Goal: Task Accomplishment & Management: Use online tool/utility

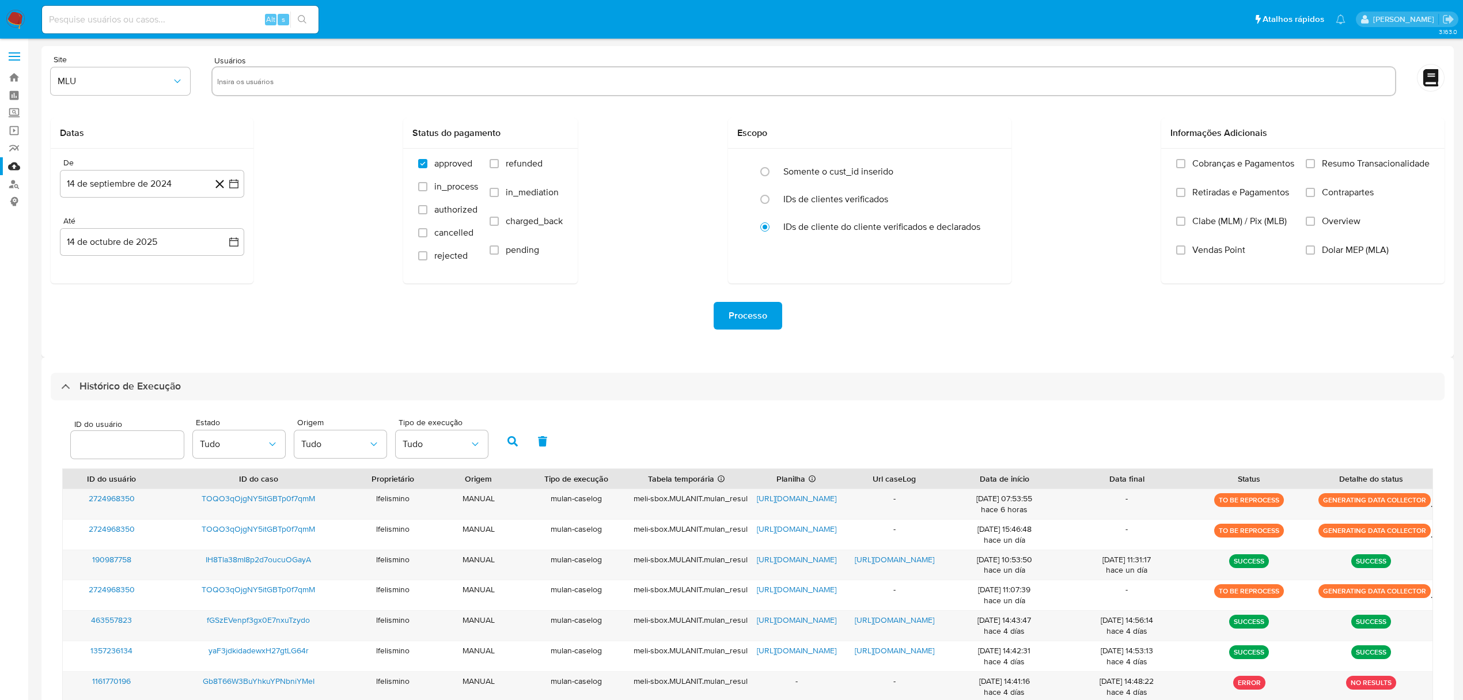
select select "100"
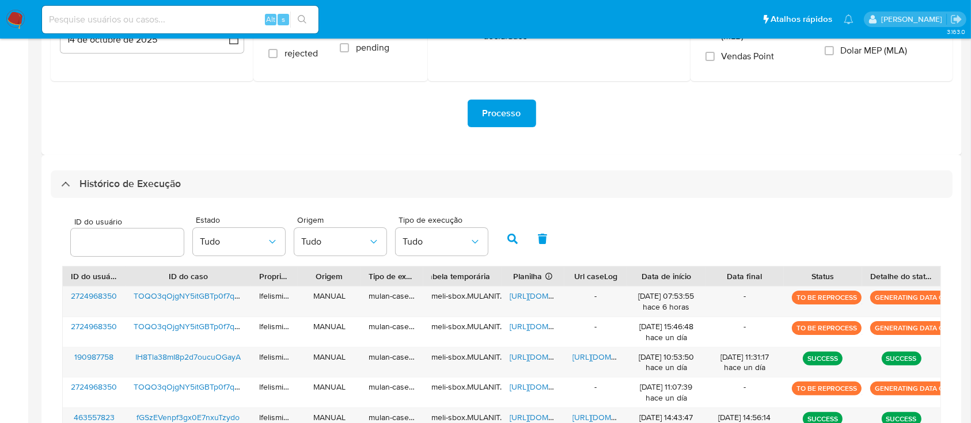
scroll to position [202, 0]
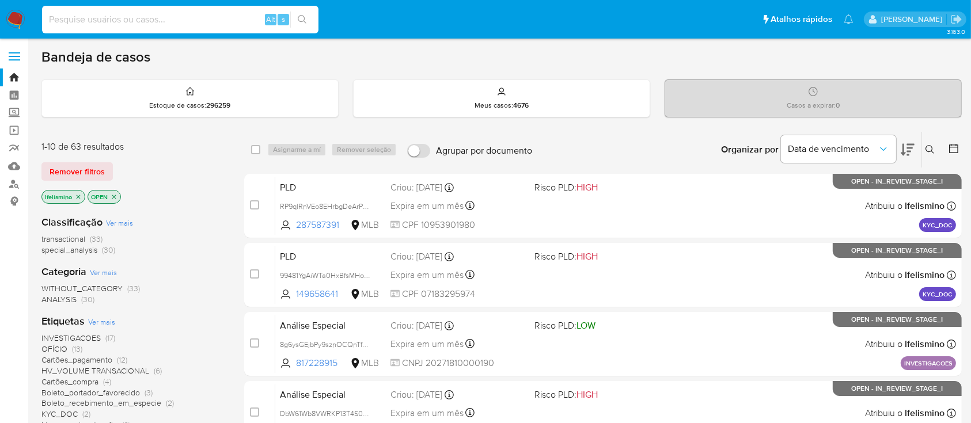
paste input "xqUslLGcngBBRMcX1GOpobq3"
type input "xqUslLGcngBBRMcX1GOpobq3"
click at [292, 8] on div "xqUslLGcngBBRMcX1GOpobq3 Alt s" at bounding box center [180, 20] width 276 height 28
click at [302, 19] on icon "search-icon" at bounding box center [302, 19] width 9 height 9
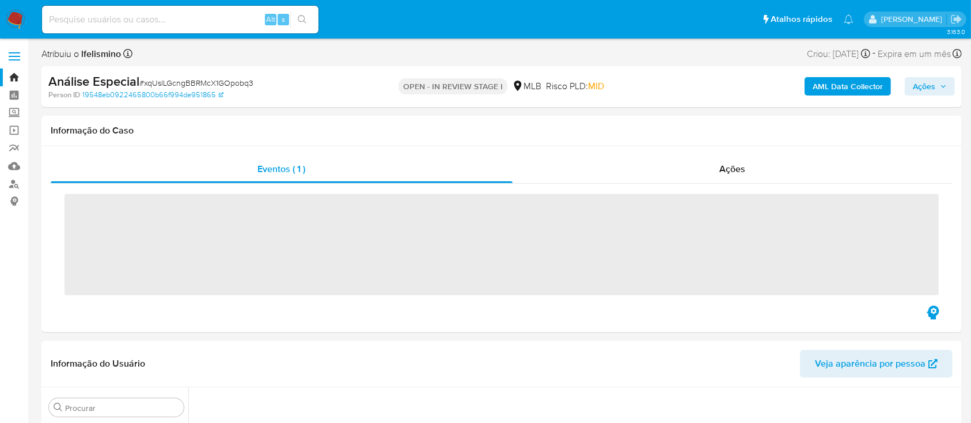
scroll to position [451, 0]
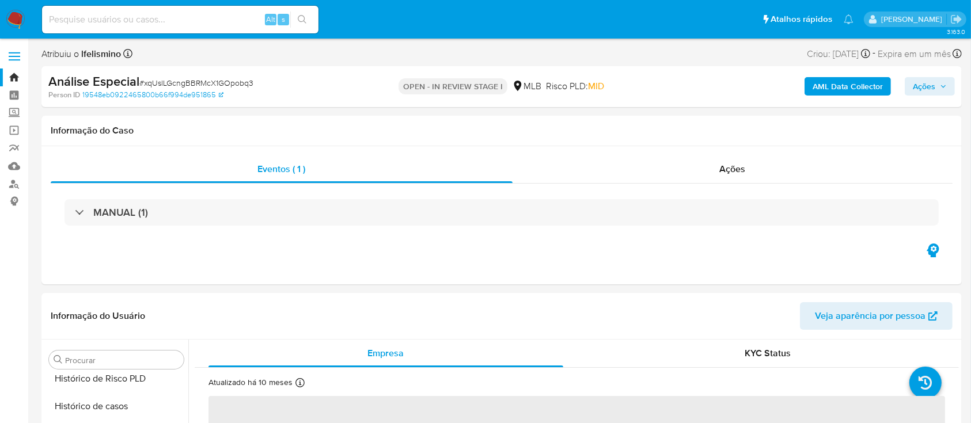
select select "10"
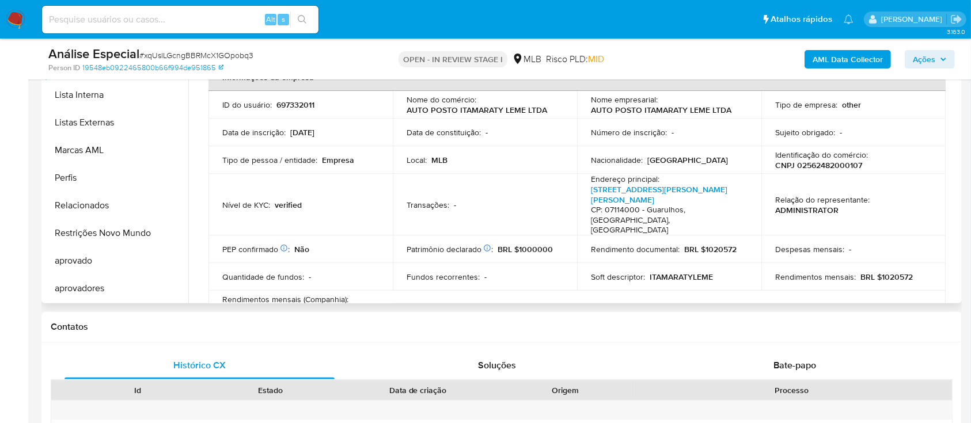
scroll to position [307, 0]
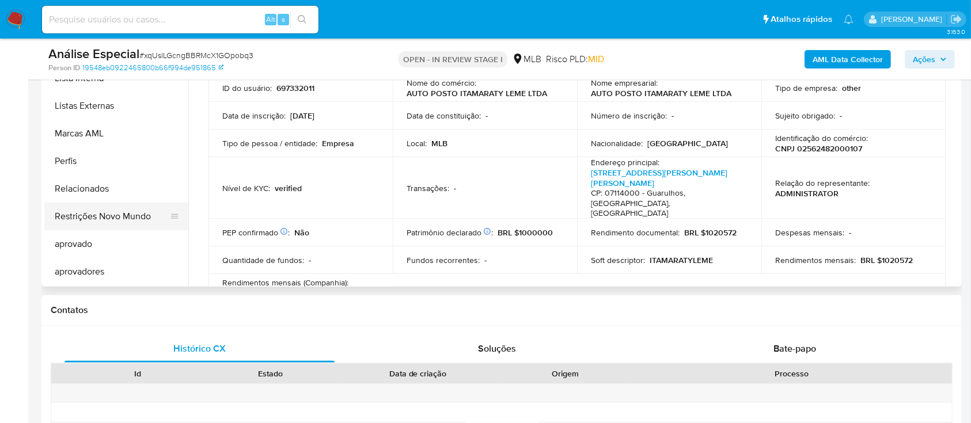
click at [139, 221] on button "Restrições Novo Mundo" at bounding box center [111, 217] width 135 height 28
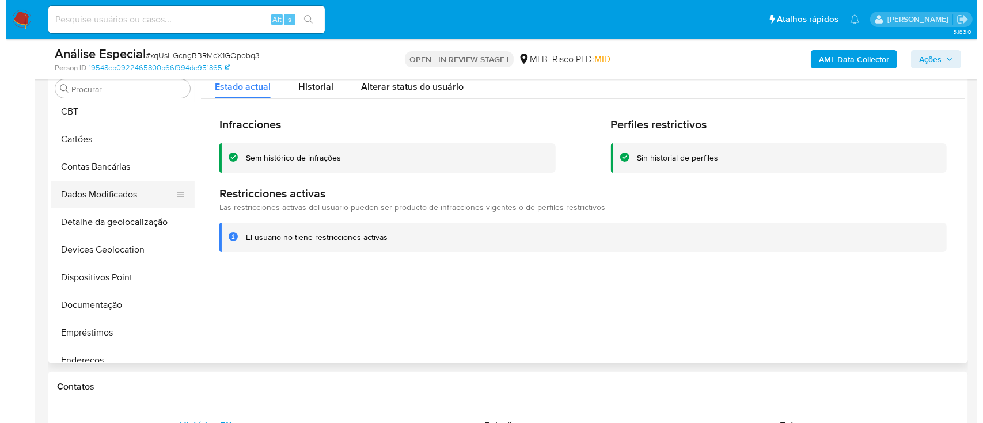
scroll to position [0, 0]
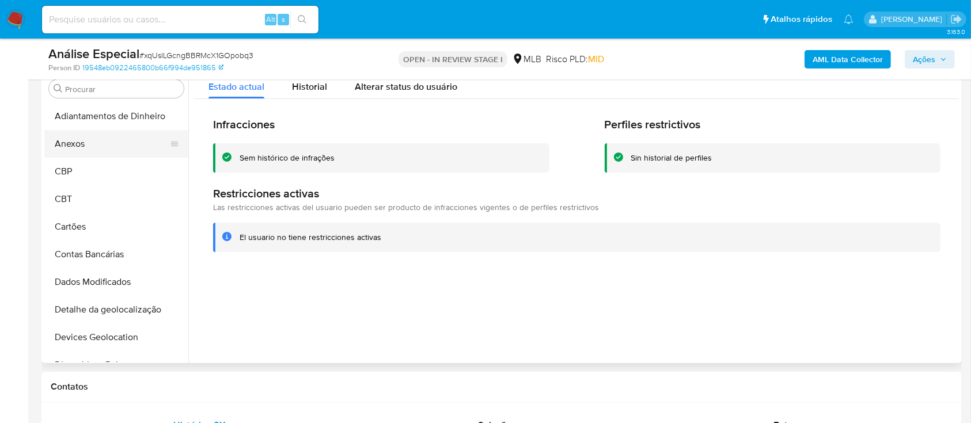
click at [104, 148] on button "Anexos" at bounding box center [111, 144] width 135 height 28
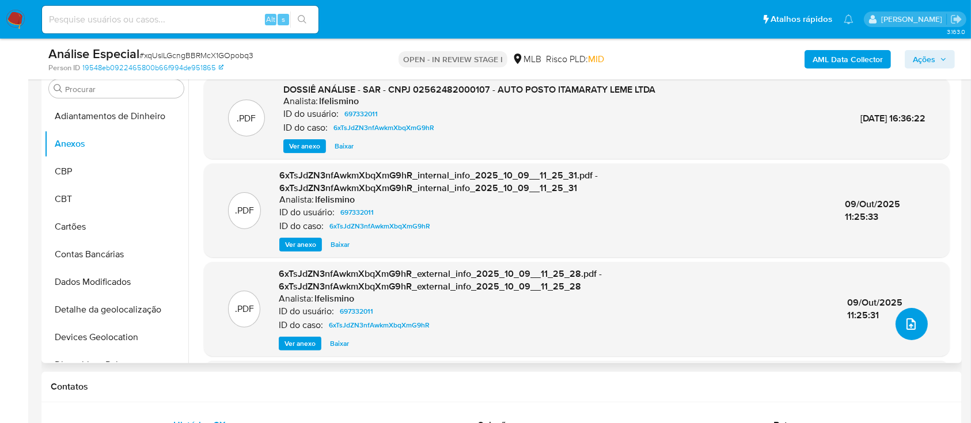
click at [909, 334] on button "upload-file" at bounding box center [911, 324] width 32 height 32
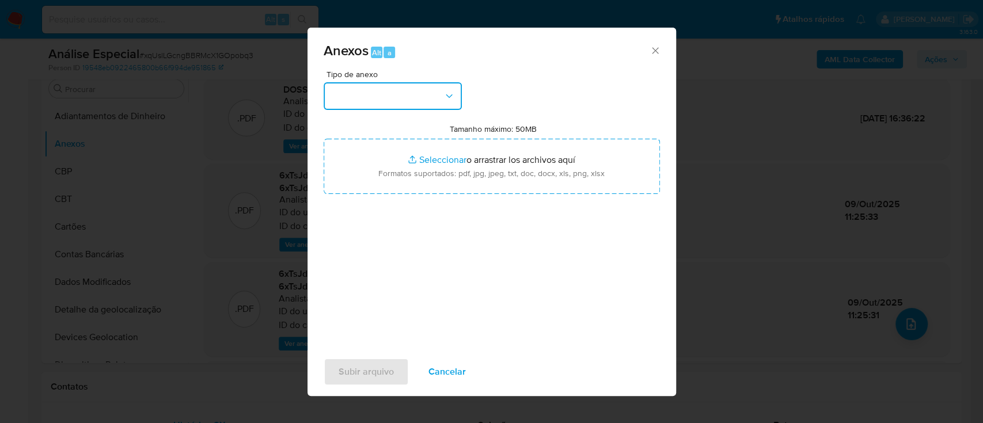
click at [408, 98] on button "button" at bounding box center [393, 96] width 138 height 28
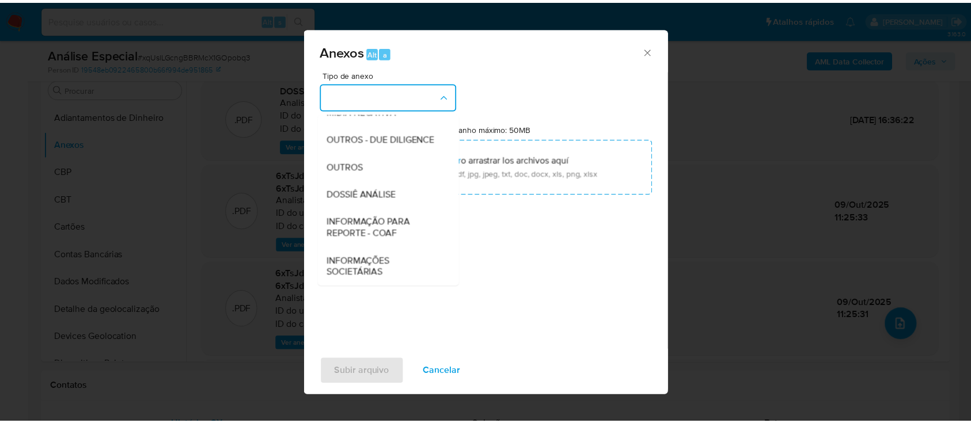
scroll to position [177, 0]
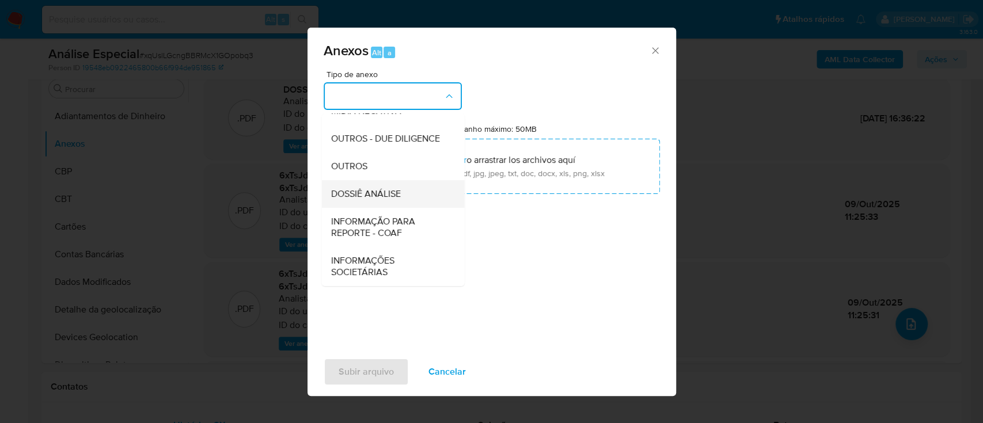
click at [376, 184] on div "DOSSIÊ ANÁLISE" at bounding box center [389, 194] width 117 height 28
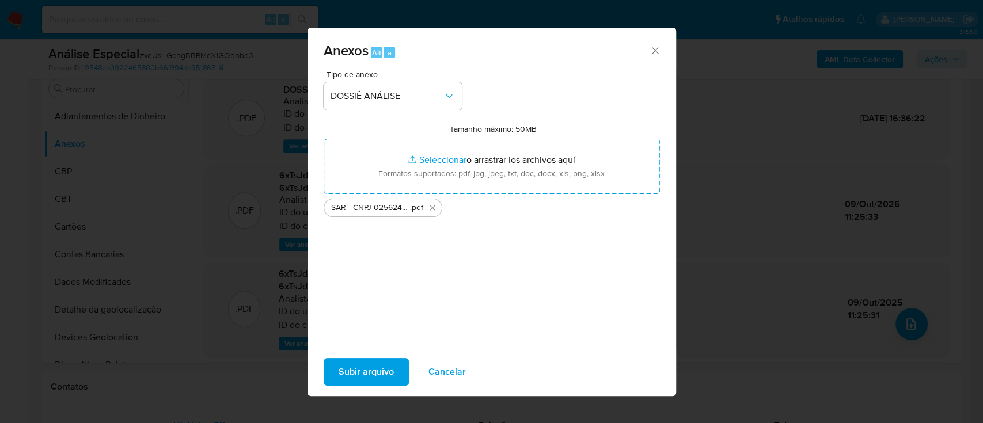
click at [359, 370] on span "Subir arquivo" at bounding box center [366, 371] width 55 height 25
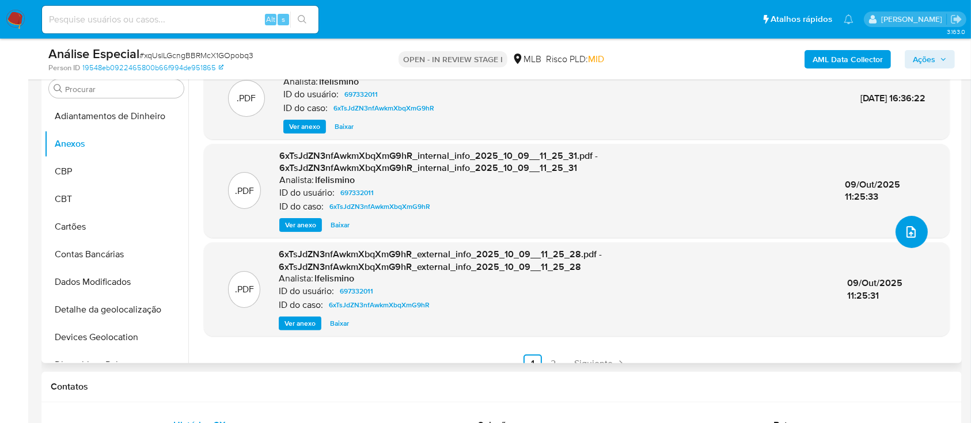
scroll to position [108, 0]
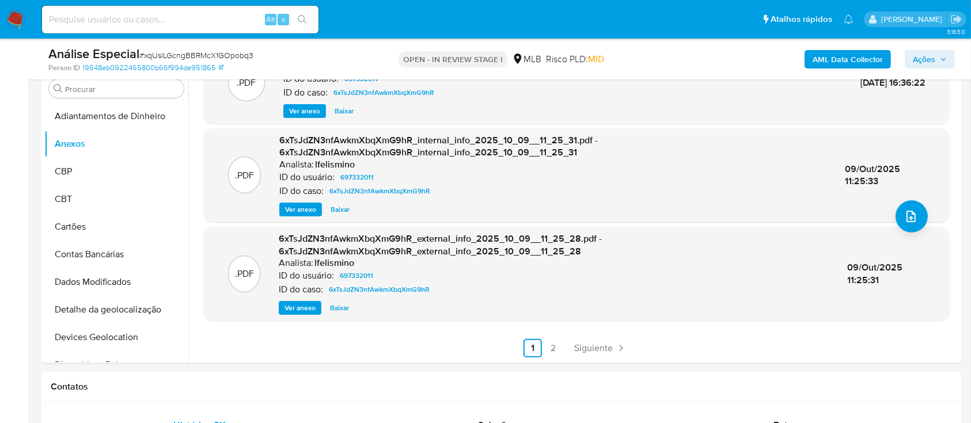
click at [918, 57] on span "Ações" at bounding box center [924, 59] width 22 height 18
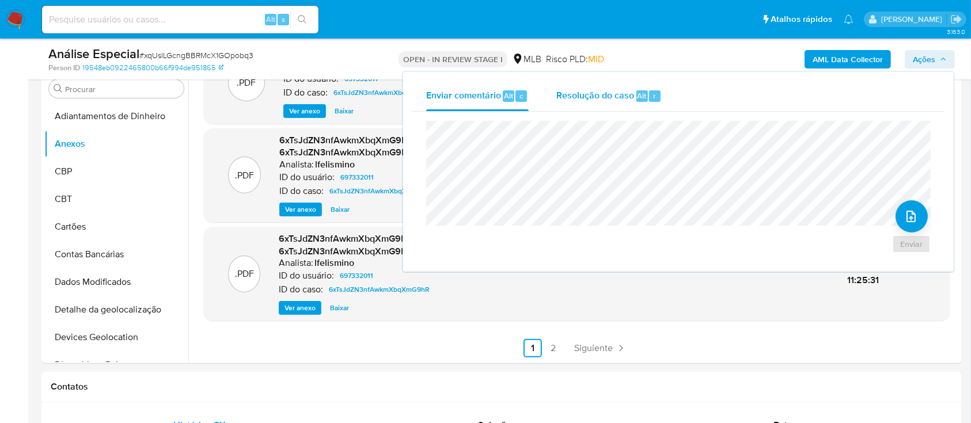
click at [628, 99] on span "Resolução do caso" at bounding box center [595, 95] width 78 height 13
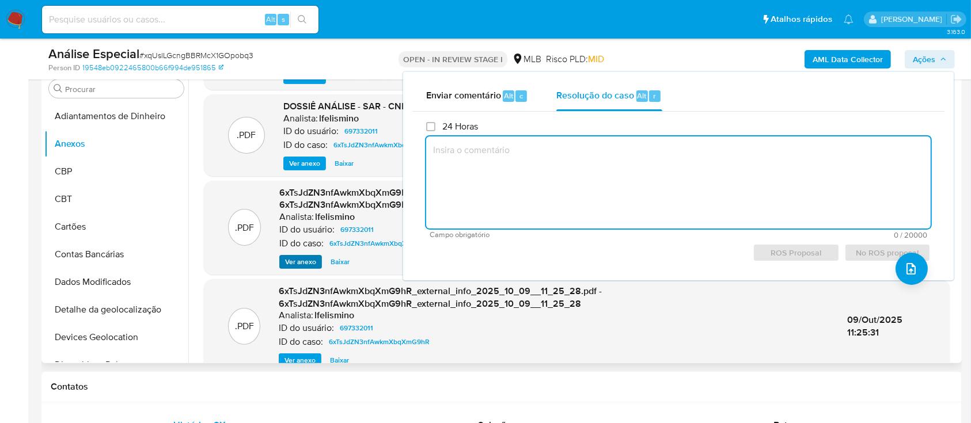
scroll to position [31, 0]
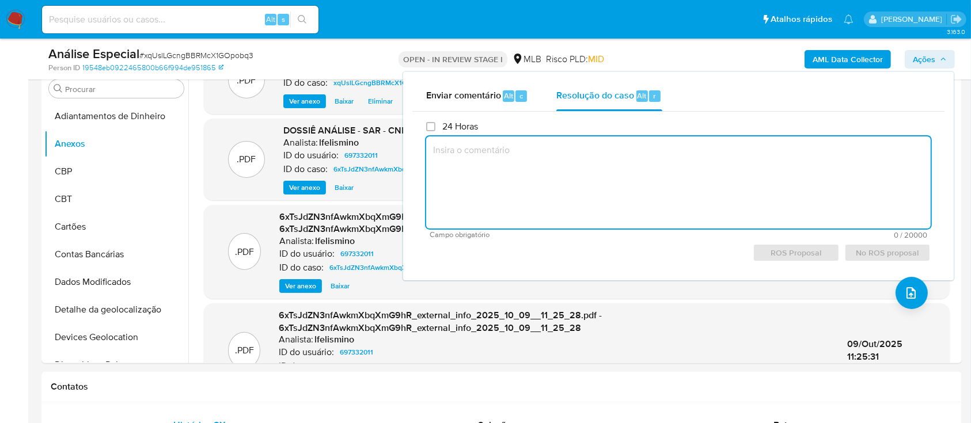
paste textarea "Fatos relevantes concluídos pelo analista: A conta que desde a sua abertura vin…"
type textarea "Fatos relevantes concluídos pelo analista: A conta que desde a sua abertura vin…"
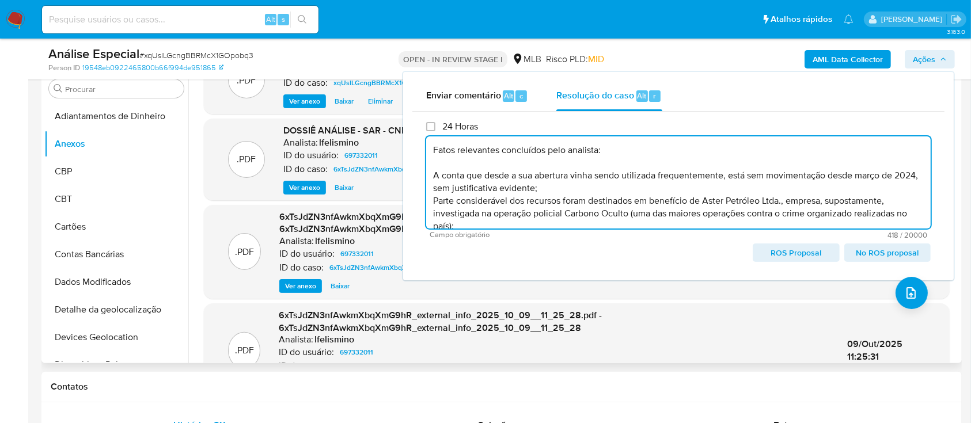
scroll to position [16, 0]
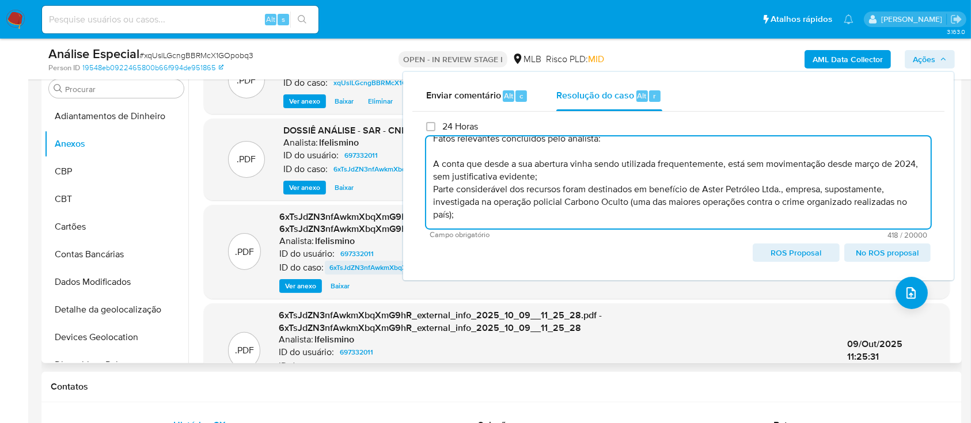
click at [375, 265] on span "6xTsJdZN3nfAwkmXbqXmG9hR" at bounding box center [379, 268] width 101 height 14
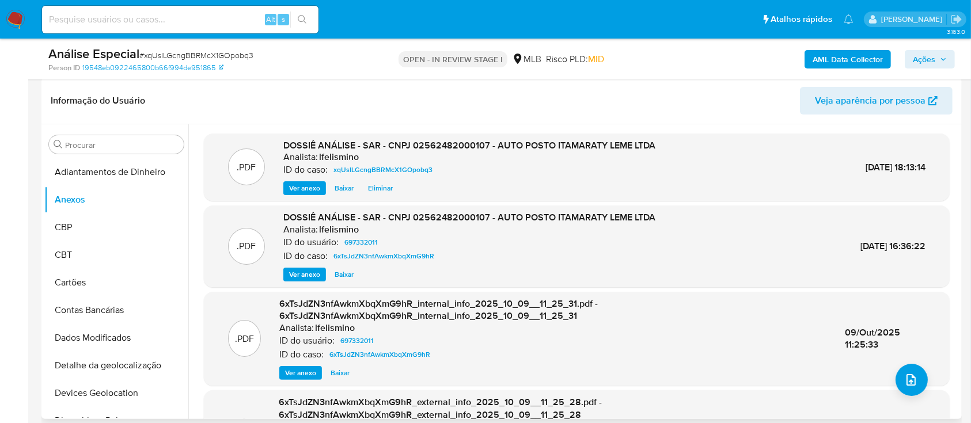
scroll to position [153, 0]
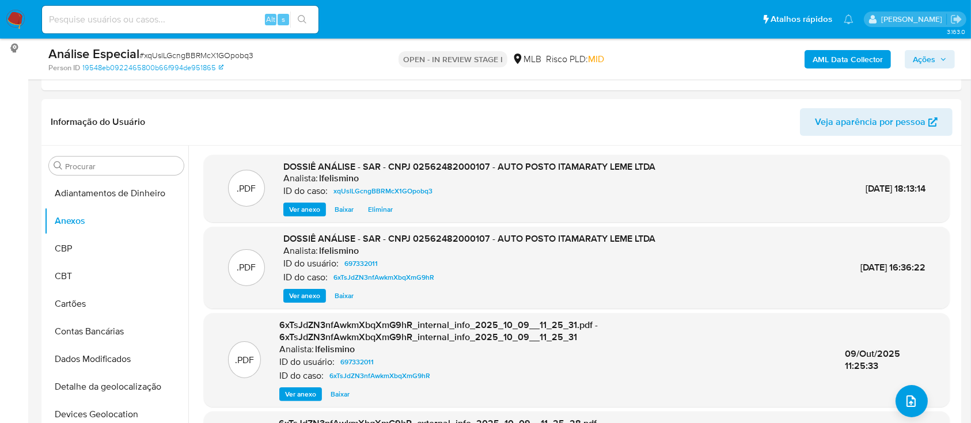
click at [921, 54] on span "Ações" at bounding box center [924, 59] width 22 height 18
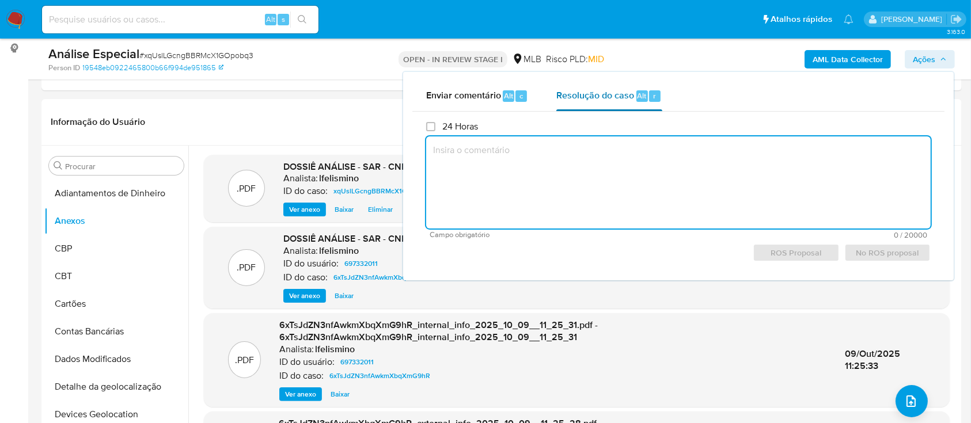
click at [650, 100] on div "r" at bounding box center [655, 96] width 12 height 12
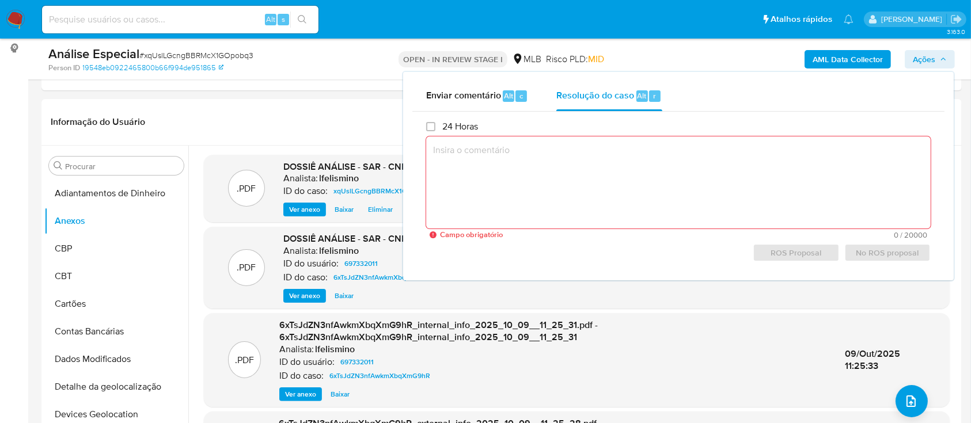
click at [604, 164] on textarea at bounding box center [678, 182] width 504 height 92
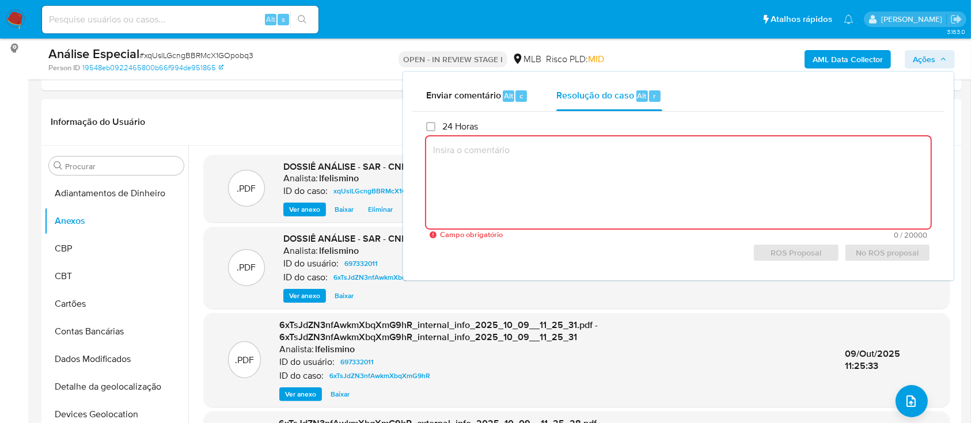
paste textarea "Fatos relevantes concluídos pelo analista: A conta que desde a sua abertura vin…"
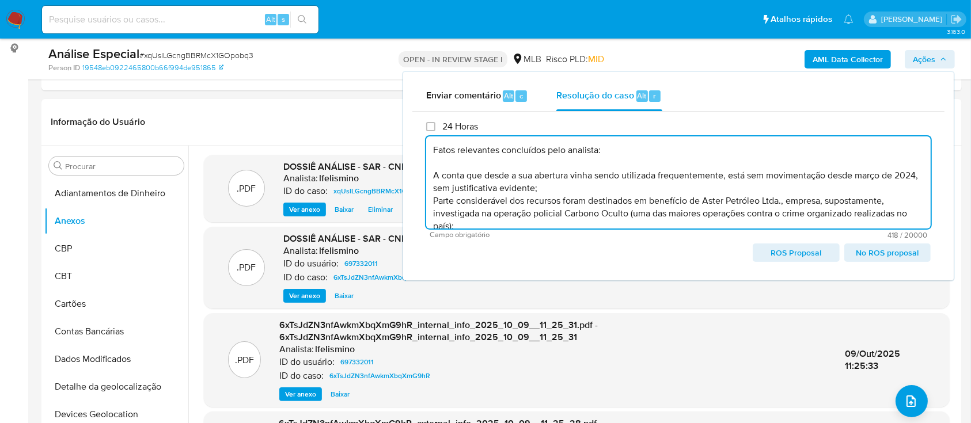
scroll to position [16, 0]
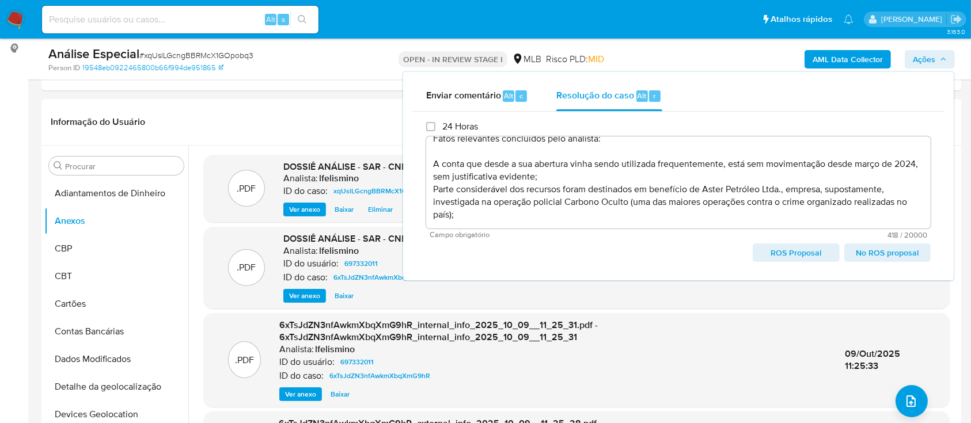
click at [815, 256] on span "ROS Proposal" at bounding box center [796, 253] width 70 height 16
type textarea "Fatos relevantes concluídos pelo analista: A conta que desde a sua abertura vin…"
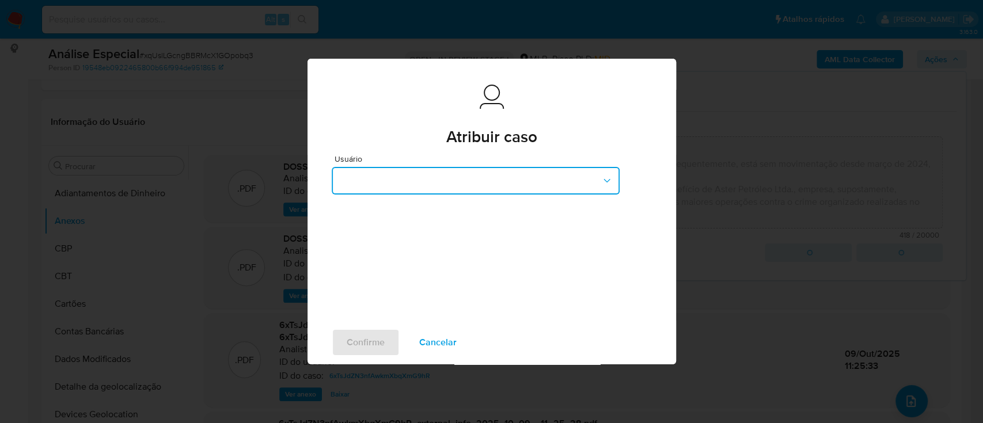
click at [474, 168] on button "button" at bounding box center [476, 181] width 288 height 28
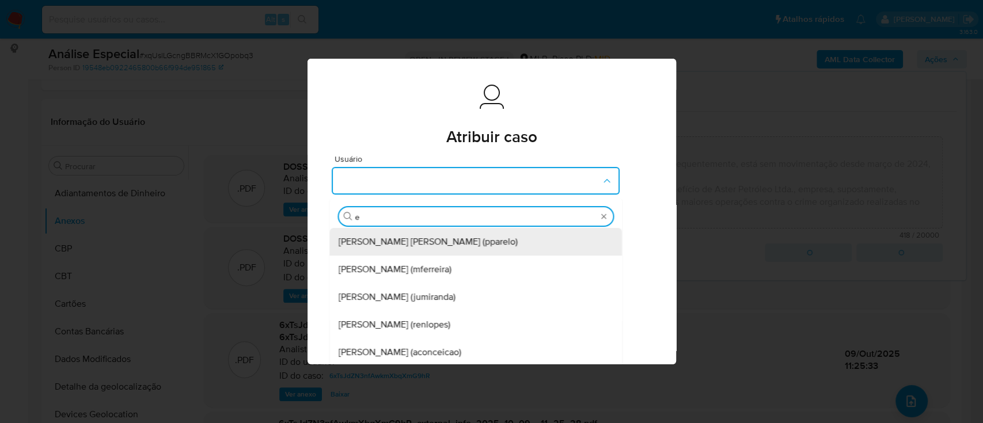
type input "ed"
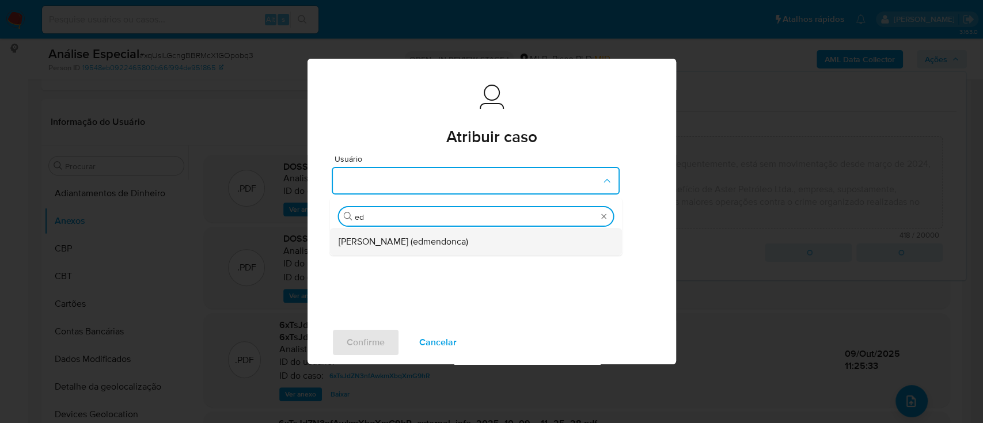
click at [470, 230] on div "Eduardo Mendonca Dutra (edmendonca)" at bounding box center [472, 242] width 267 height 28
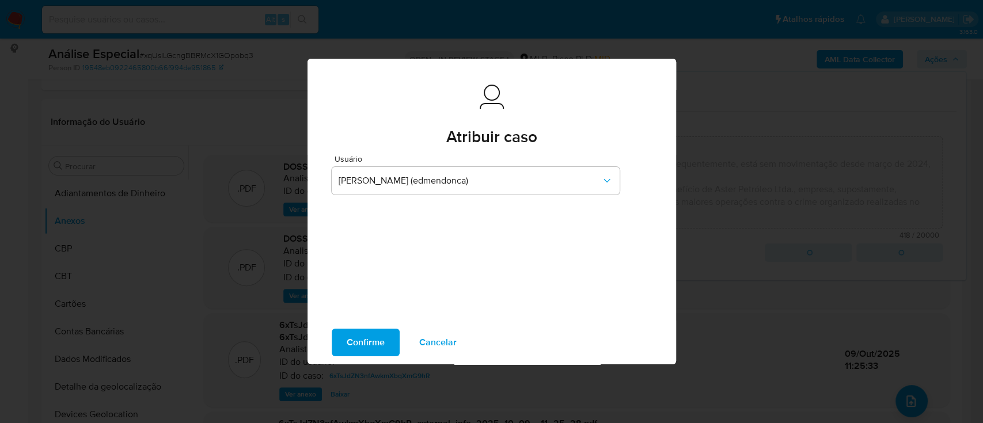
click at [375, 345] on span "Confirme" at bounding box center [366, 342] width 38 height 25
type textarea "Fatos relevantes concluídos pelo analista: A conta que desde a sua abertura vin…"
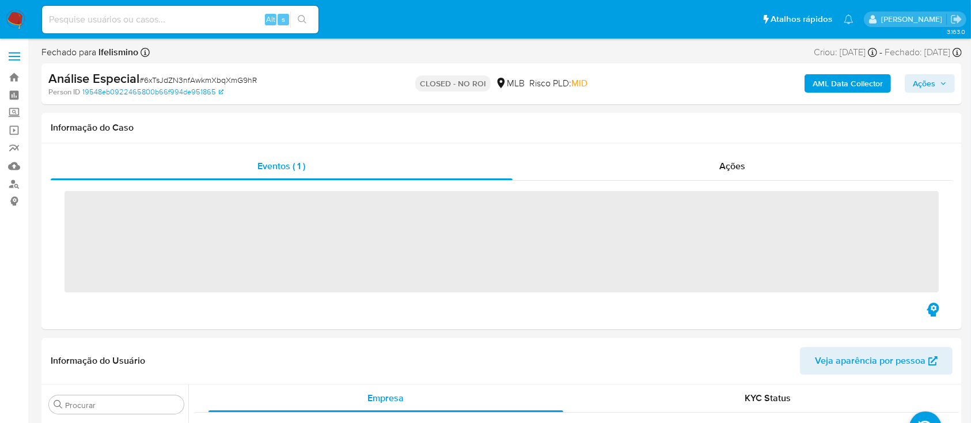
scroll to position [612, 0]
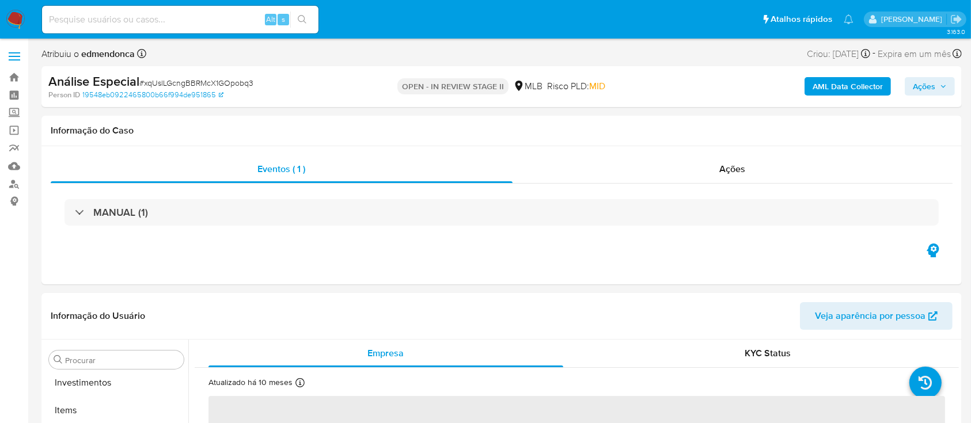
scroll to position [625, 0]
select select "10"
click at [204, 90] on link "19548eb0922465800b66f994de951865" at bounding box center [152, 95] width 141 height 10
click at [238, 83] on span "# xqUslLGcngBBRMcX1GOpobq3" at bounding box center [196, 83] width 114 height 12
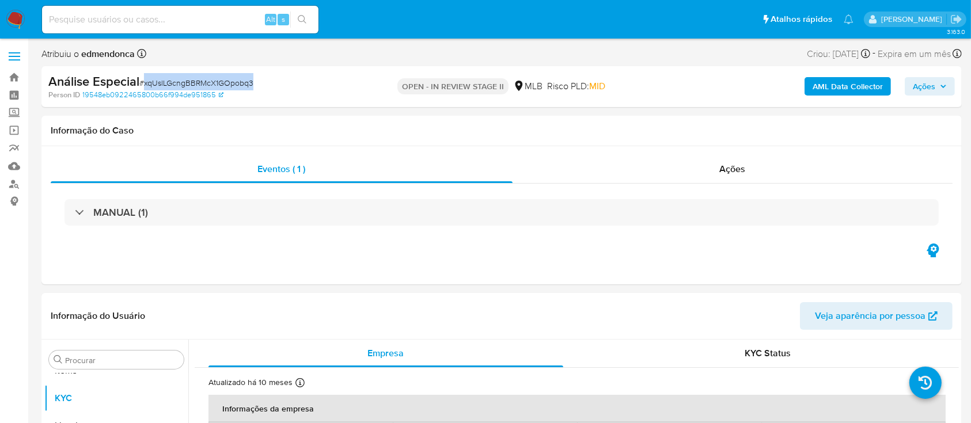
click at [238, 83] on span "# xqUslLGcngBBRMcX1GOpobq3" at bounding box center [196, 83] width 114 height 12
copy span "xqUslLGcngBBRMcX1GOpobq3"
click at [190, 18] on input at bounding box center [180, 19] width 276 height 15
paste input "TOQO3qOjgNY5itGBTp0f7qmM"
type input "TOQO3qOjgNY5itGBTp0f7qmM"
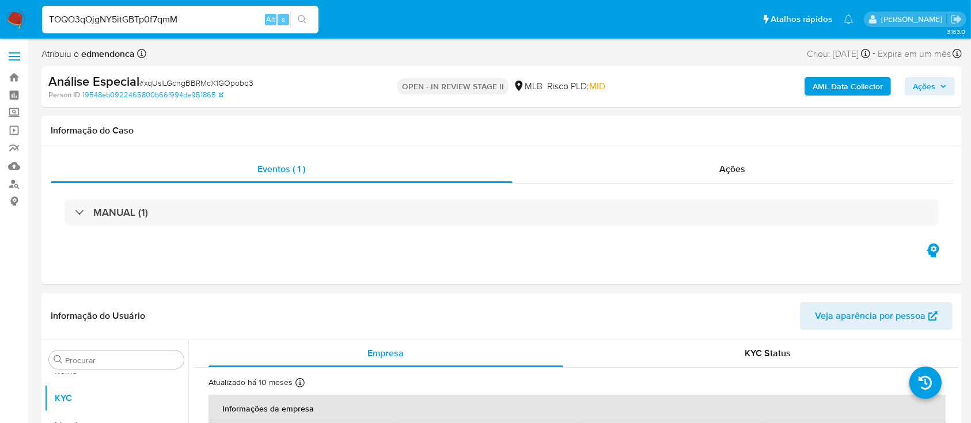
click at [309, 18] on button "search-icon" at bounding box center [302, 20] width 24 height 16
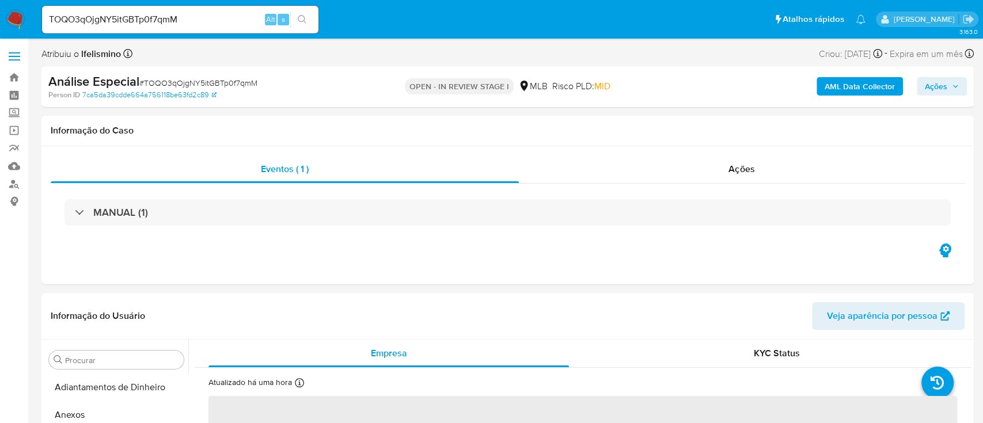
select select "10"
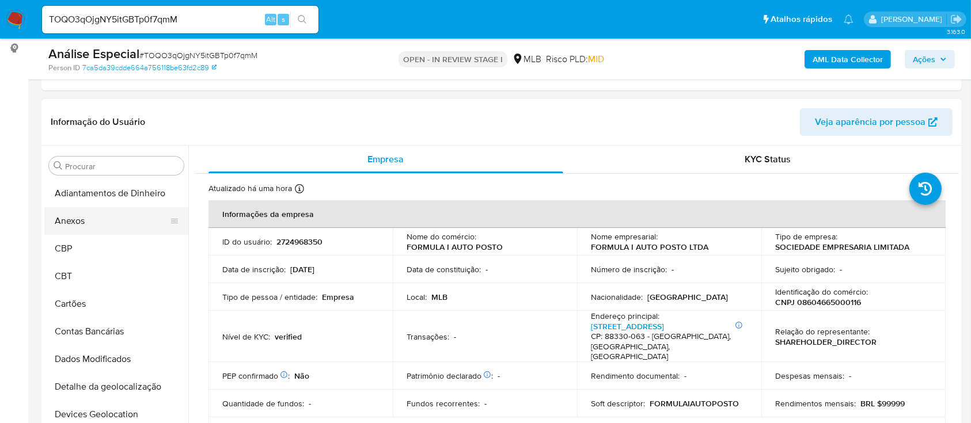
drag, startPoint x: 126, startPoint y: 223, endPoint x: 126, endPoint y: 206, distance: 17.3
click at [126, 223] on button "Anexos" at bounding box center [111, 221] width 135 height 28
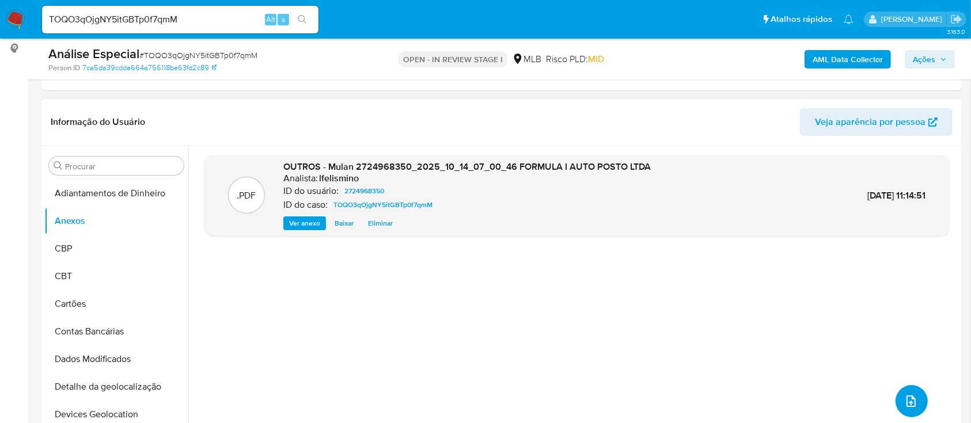
click at [911, 394] on span "upload-file" at bounding box center [911, 401] width 14 height 14
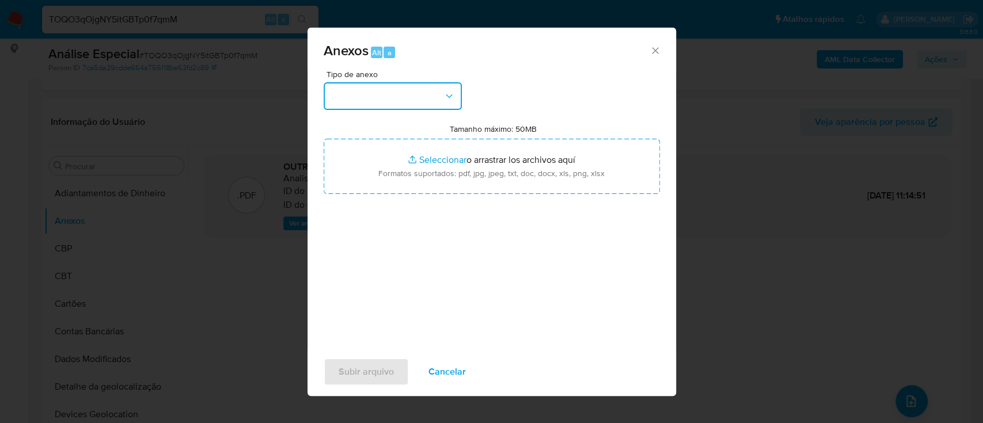
click at [370, 90] on button "button" at bounding box center [393, 96] width 138 height 28
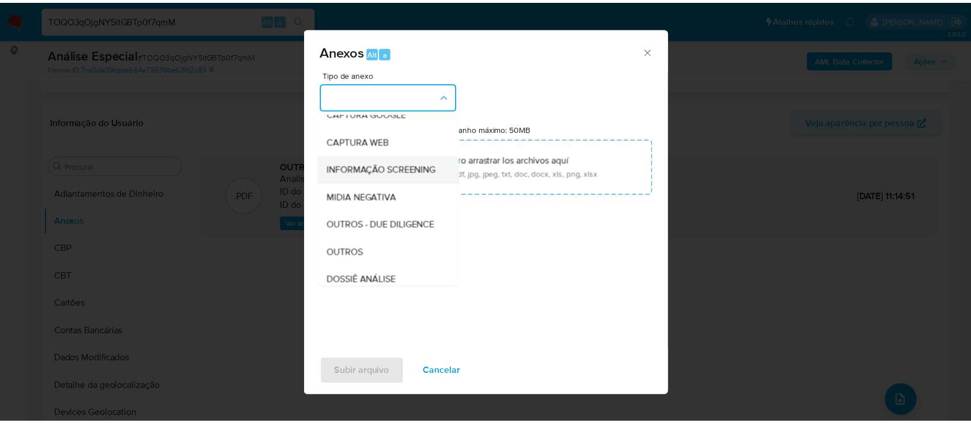
scroll to position [153, 0]
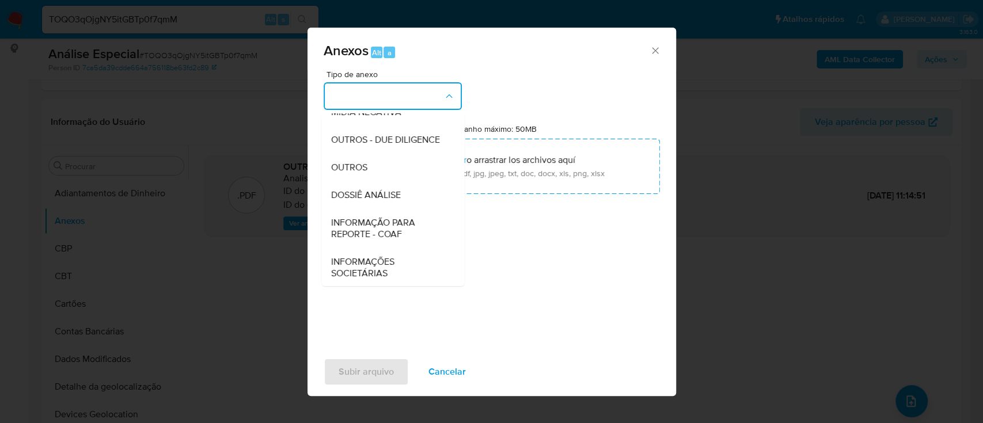
click at [371, 201] on span "DOSSIÊ ANÁLISE" at bounding box center [366, 195] width 70 height 12
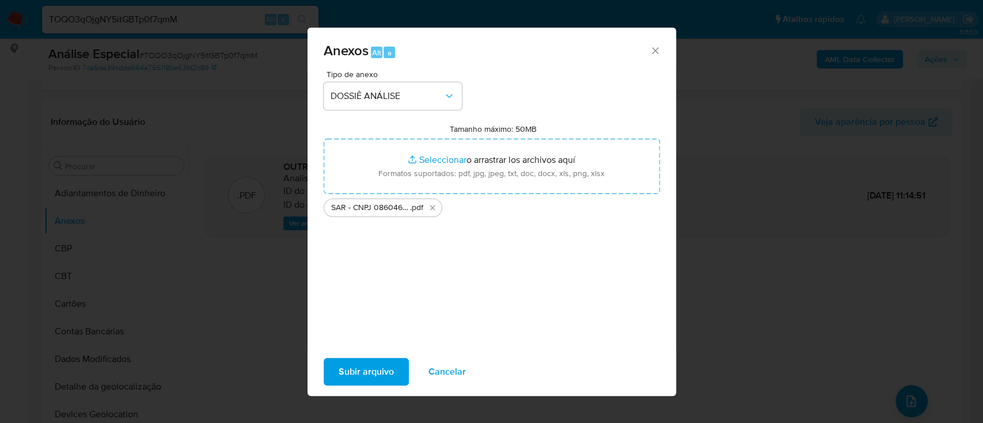
click at [367, 370] on span "Subir arquivo" at bounding box center [366, 371] width 55 height 25
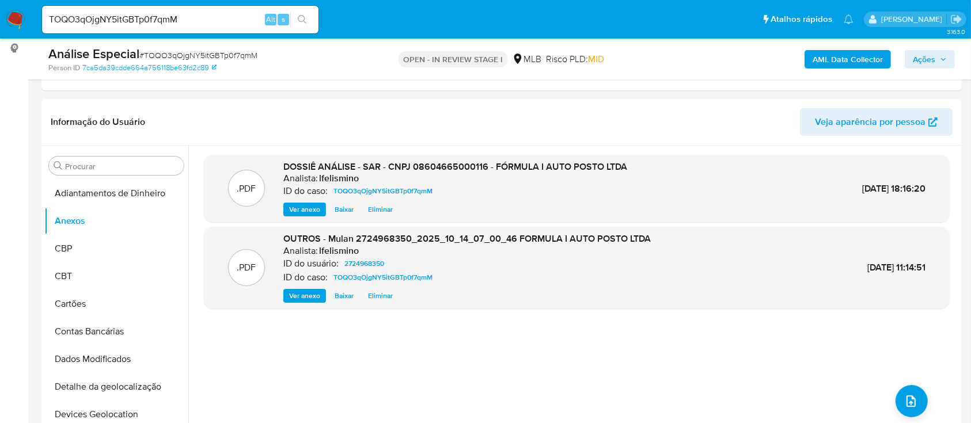
click at [925, 56] on span "Ações" at bounding box center [924, 59] width 22 height 18
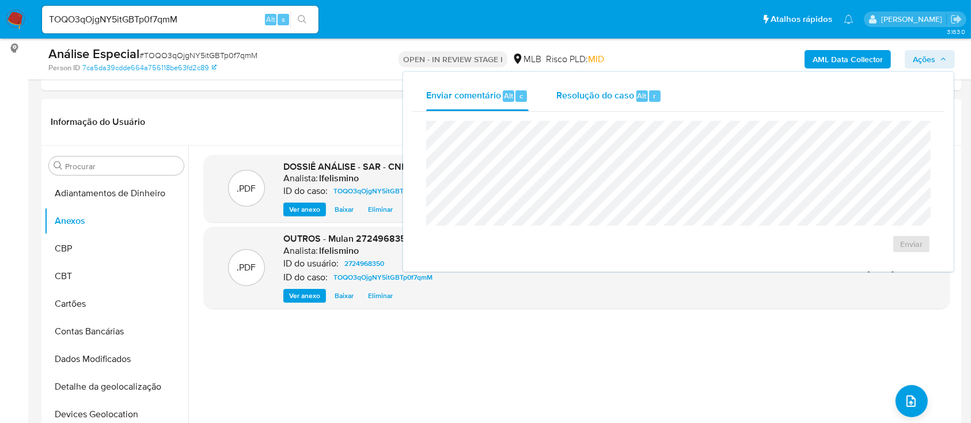
click at [638, 94] on span "Alt" at bounding box center [641, 95] width 9 height 11
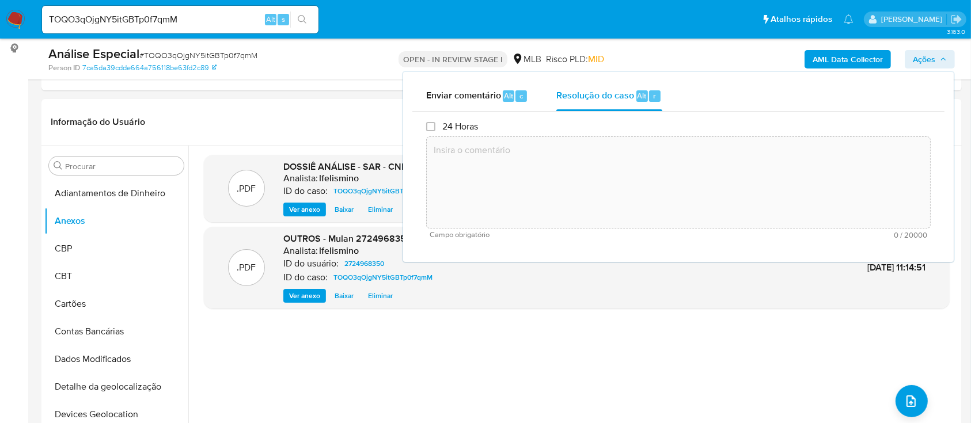
click at [645, 198] on textarea at bounding box center [678, 182] width 503 height 92
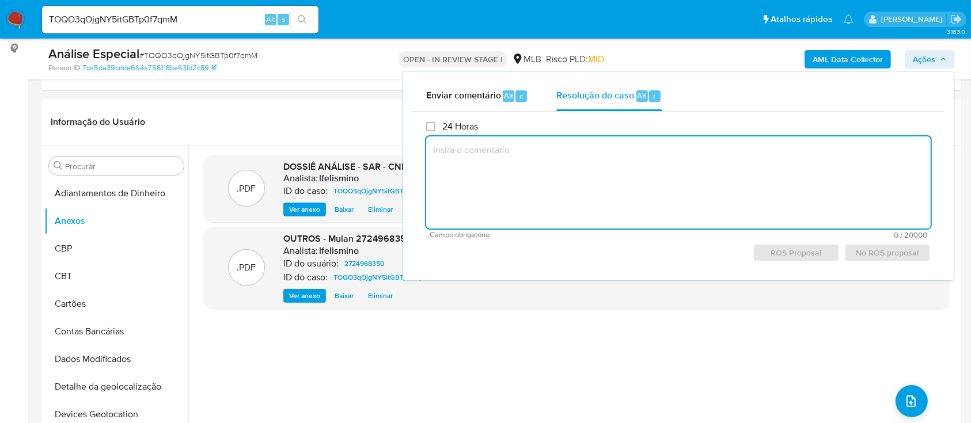
paste textarea "Justificativa para arquivamento: Movimentação, aparentemente, compatível com o …"
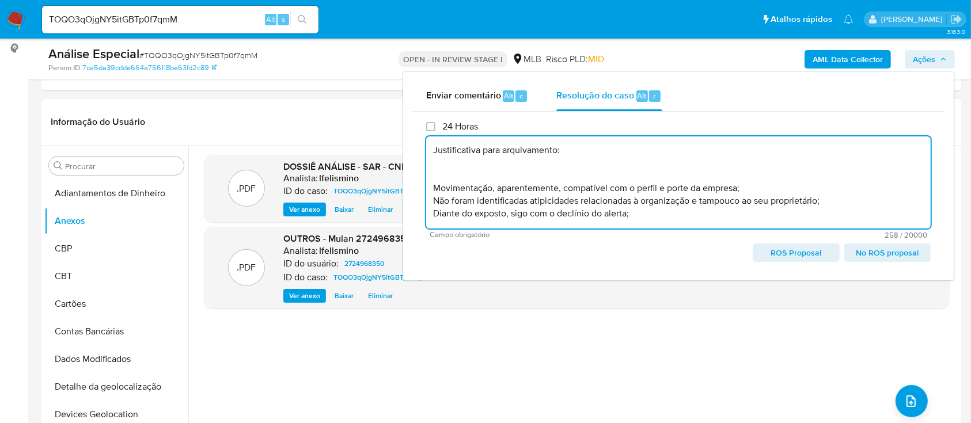
scroll to position [3, 0]
click at [905, 256] on span "No ROS proposal" at bounding box center [887, 253] width 70 height 16
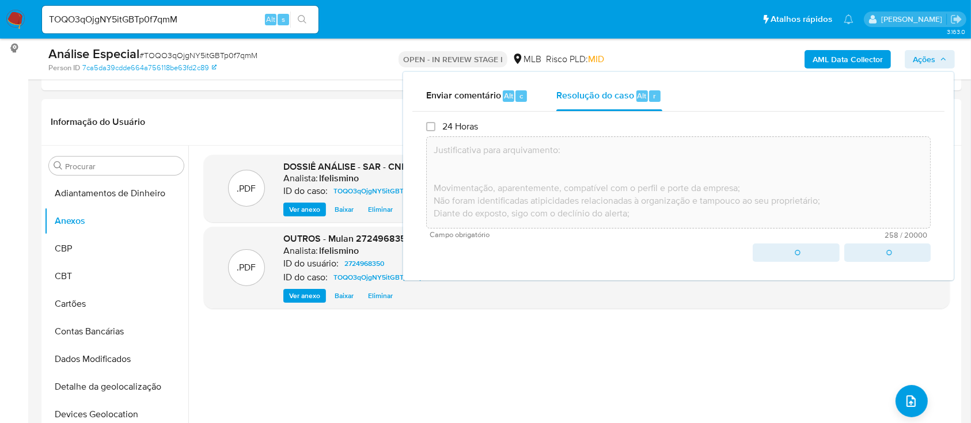
type textarea "Justificativa para arquivamento: Movimentação, aparentemente, compatível com o …"
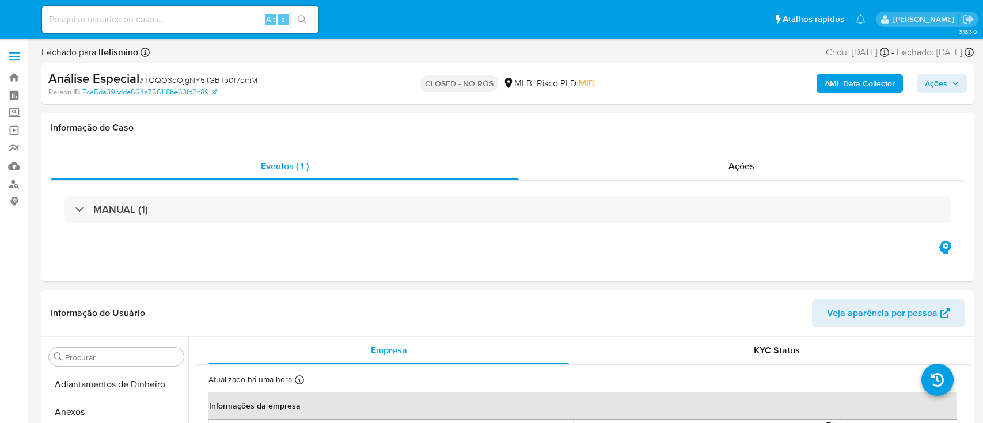
select select "10"
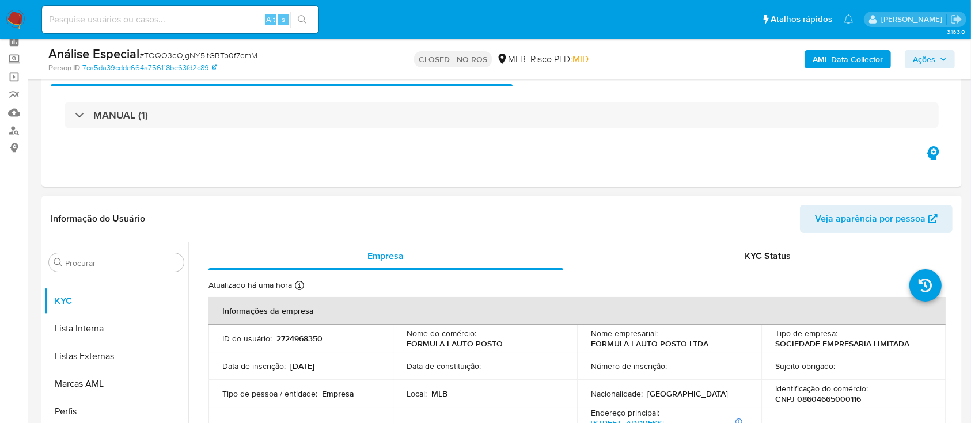
scroll to position [77, 0]
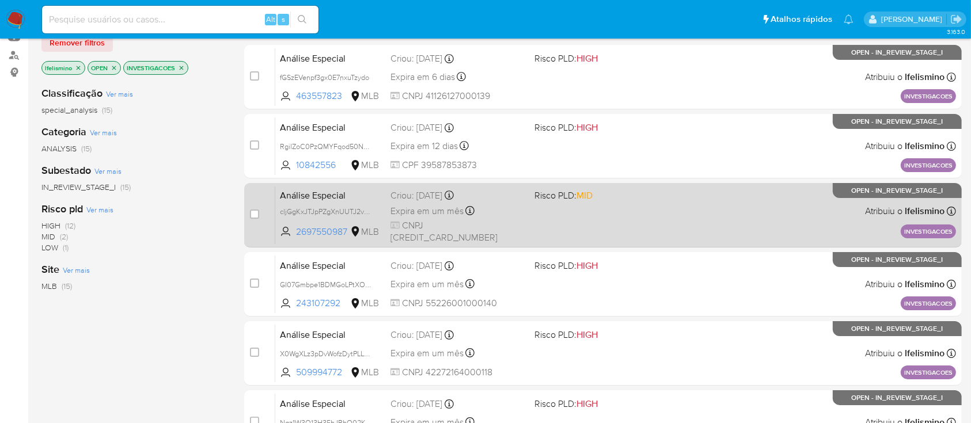
scroll to position [153, 0]
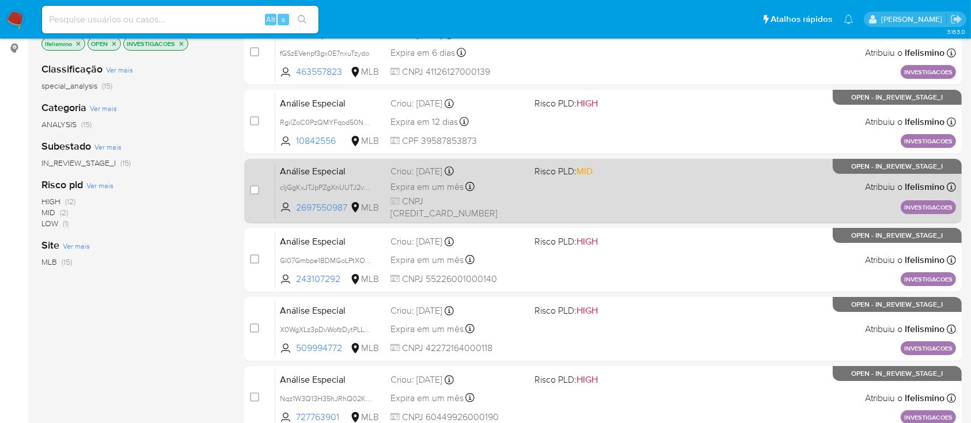
click at [645, 196] on div "Análise Especial cljGgKxJTJpPZgXnUUTJ2vOn 2697550987 MLB Risco PLD: MID Criou: …" at bounding box center [615, 191] width 681 height 58
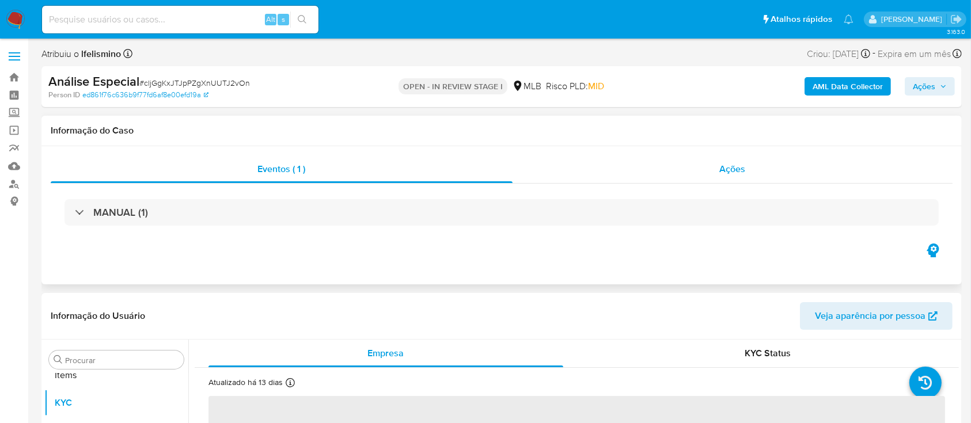
scroll to position [625, 0]
click at [761, 171] on div "Ações" at bounding box center [732, 169] width 440 height 28
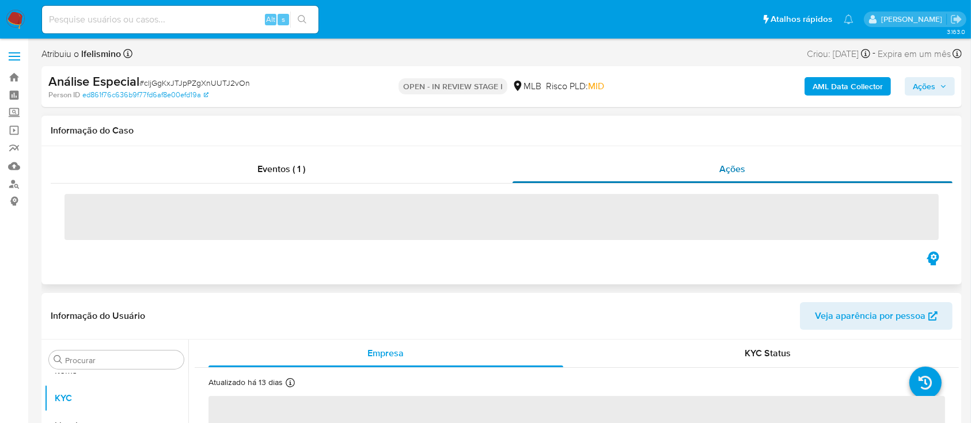
select select "10"
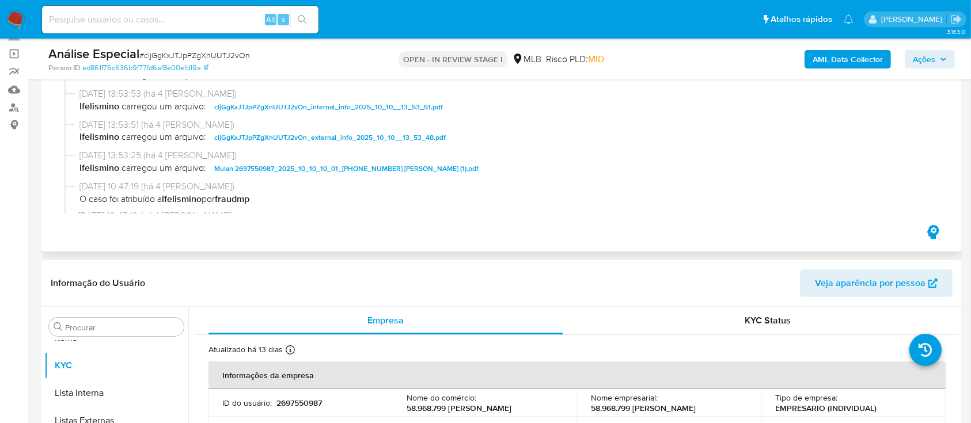
scroll to position [0, 0]
